Goal: Transaction & Acquisition: Purchase product/service

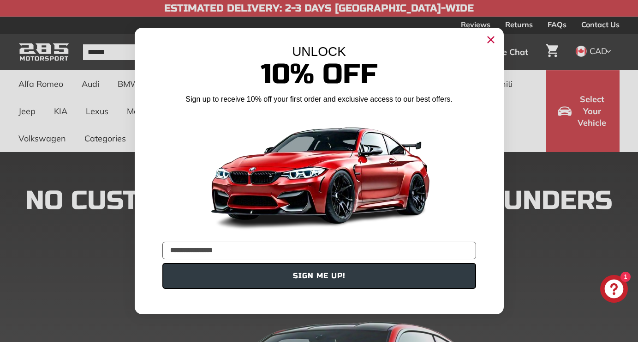
type input "**********"
click at [302, 276] on button "SIGN ME UP!" at bounding box center [319, 276] width 314 height 26
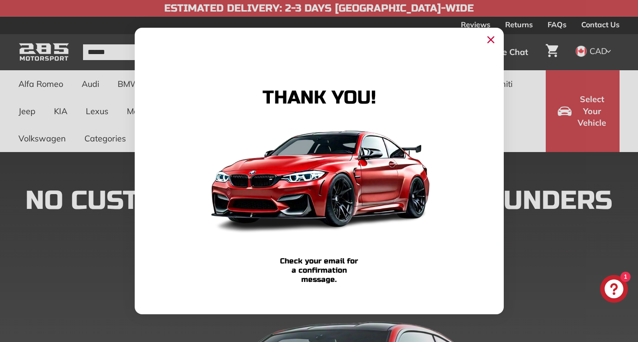
click at [490, 41] on icon "Close dialog" at bounding box center [491, 40] width 6 height 6
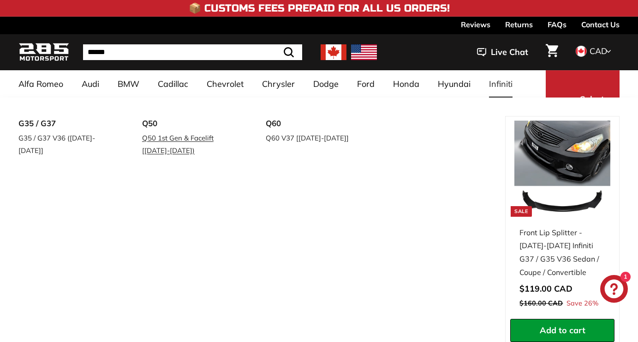
click at [150, 146] on link "Q50 1st Gen & Facelift [[DATE]-[DATE])" at bounding box center [191, 144] width 98 height 26
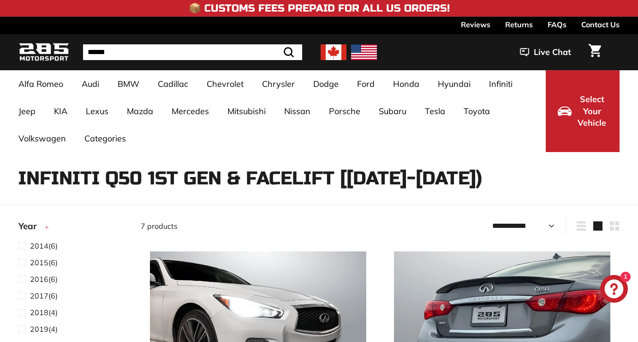
select select "**********"
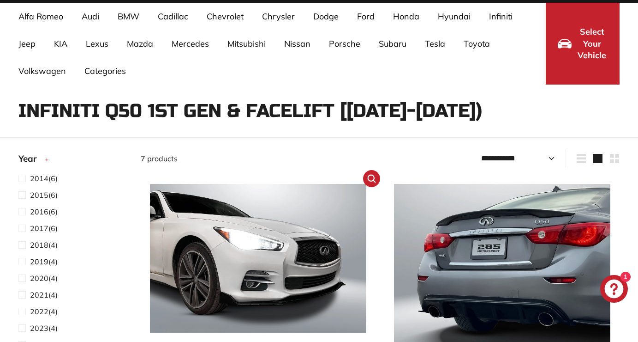
scroll to position [68, 0]
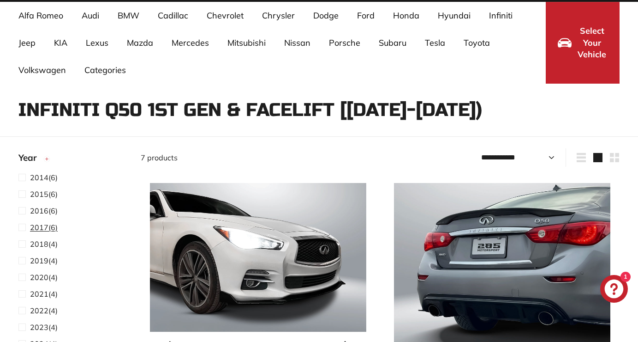
click at [41, 227] on span "2017" at bounding box center [39, 226] width 18 height 9
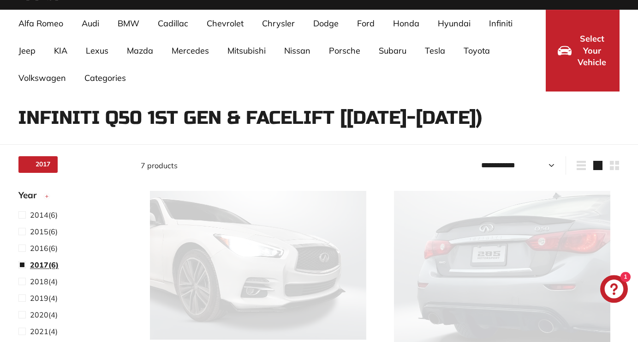
select select "**********"
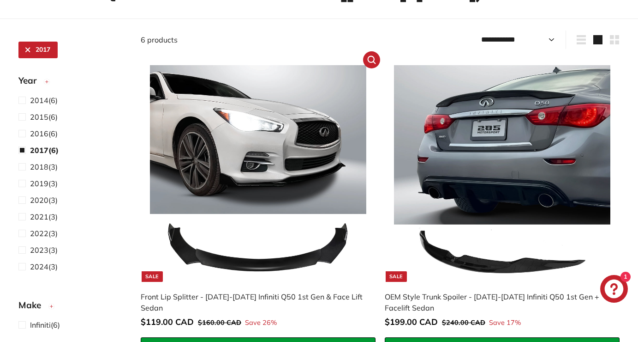
scroll to position [225, 0]
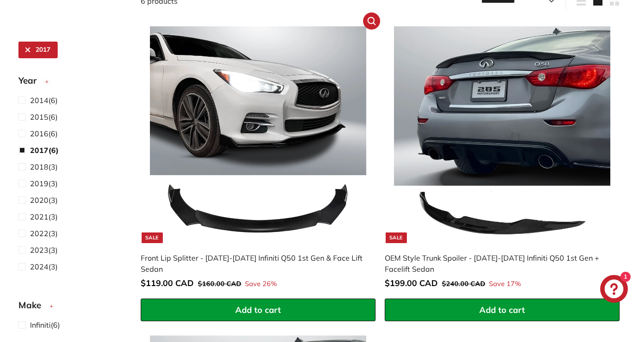
click at [240, 157] on img at bounding box center [258, 134] width 216 height 216
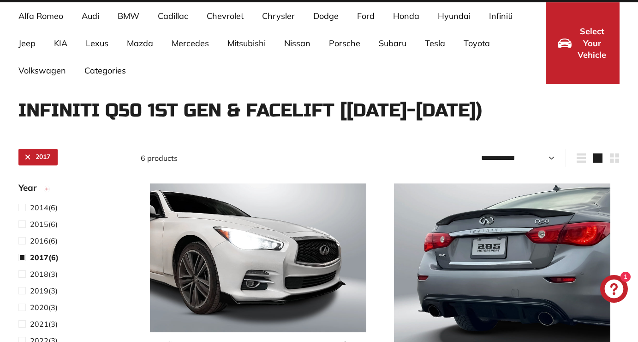
scroll to position [0, 0]
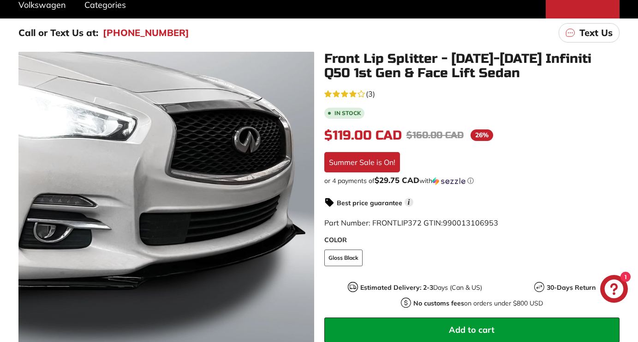
scroll to position [144, 0]
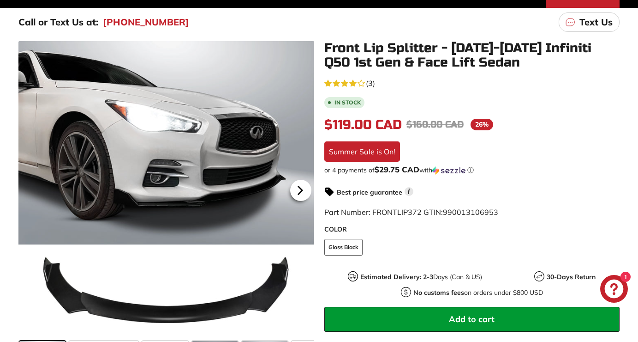
click at [302, 193] on icon at bounding box center [300, 190] width 21 height 21
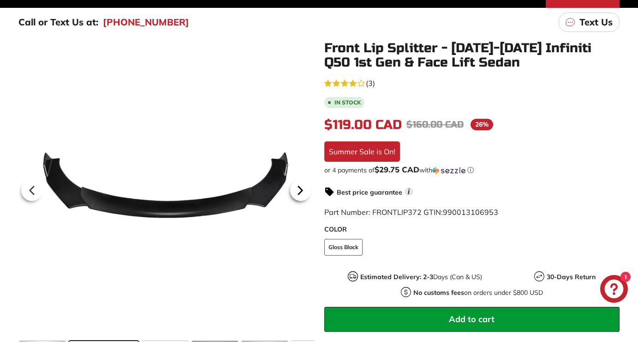
click at [302, 193] on icon at bounding box center [300, 190] width 21 height 21
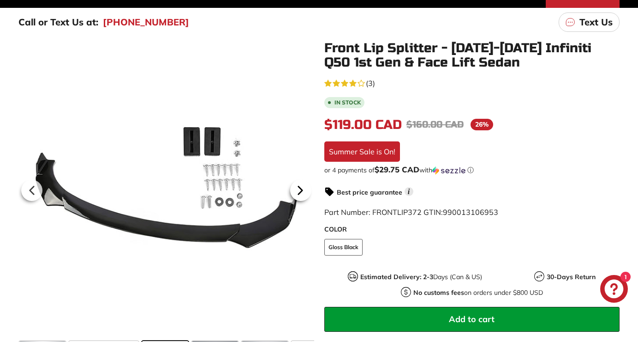
click at [302, 193] on icon at bounding box center [300, 190] width 21 height 21
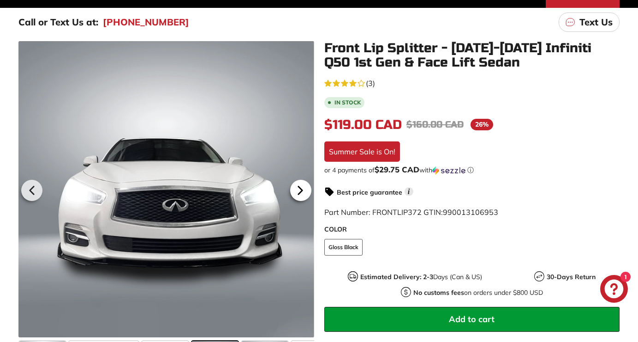
click at [302, 193] on icon at bounding box center [300, 190] width 21 height 21
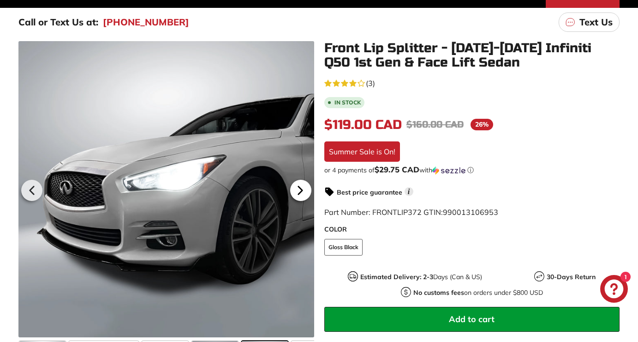
click at [302, 193] on icon at bounding box center [300, 190] width 21 height 21
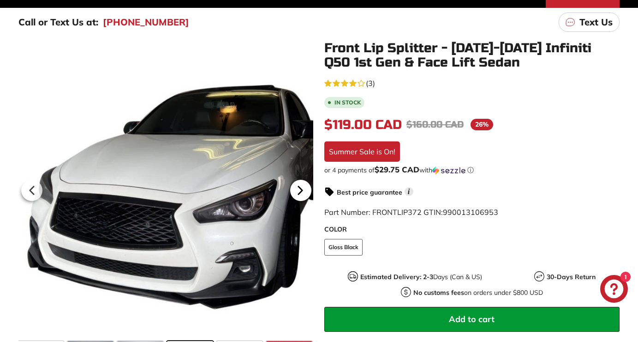
scroll to position [0, 125]
click at [302, 193] on icon at bounding box center [300, 190] width 21 height 21
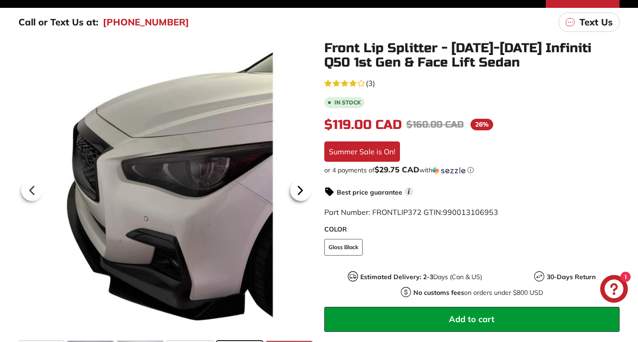
click at [302, 193] on icon at bounding box center [300, 190] width 21 height 21
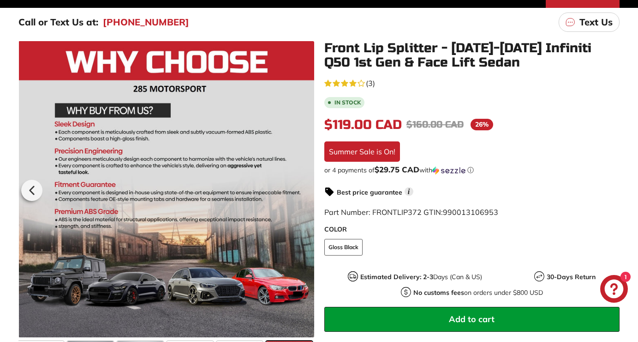
click at [302, 193] on div at bounding box center [167, 189] width 296 height 296
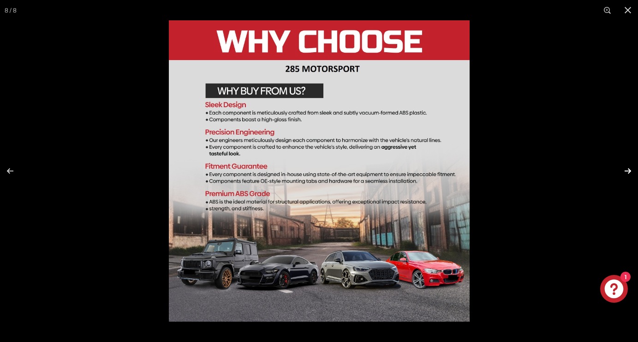
click at [625, 173] on button at bounding box center [622, 171] width 32 height 46
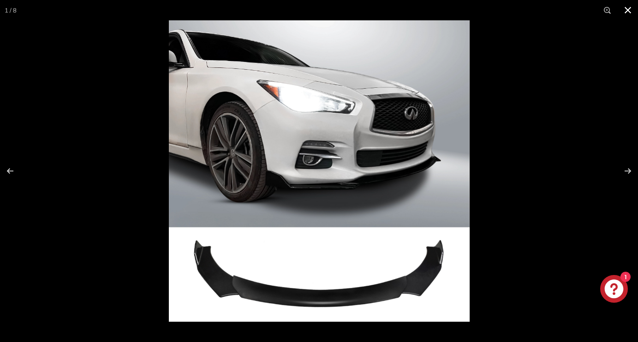
scroll to position [0, 0]
click at [630, 11] on button at bounding box center [628, 10] width 20 height 20
